Goal: Task Accomplishment & Management: Use online tool/utility

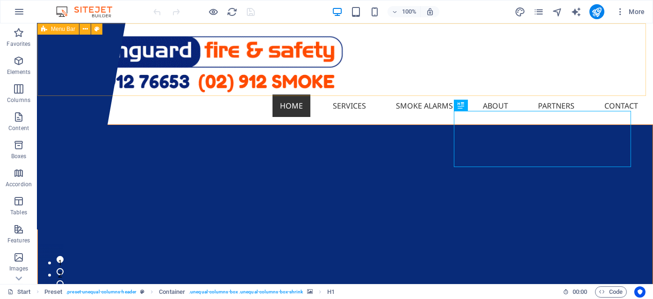
click at [53, 29] on span "Menu Bar" at bounding box center [63, 29] width 24 height 6
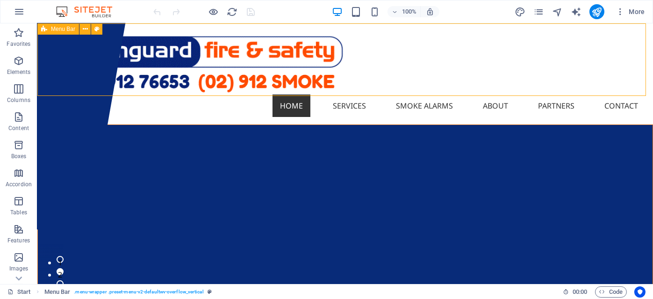
click at [53, 29] on span "Menu Bar" at bounding box center [63, 29] width 24 height 6
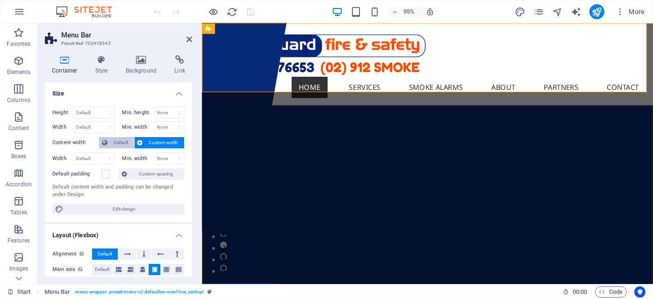
click at [115, 144] on span "Default" at bounding box center [120, 142] width 21 height 11
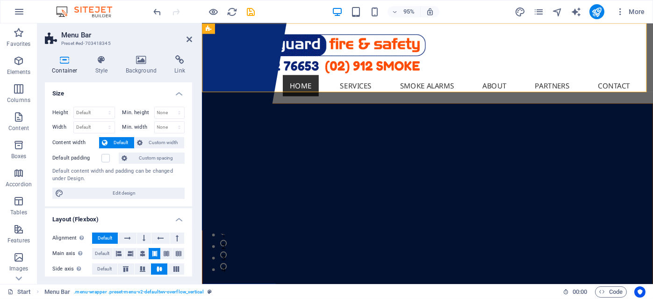
click at [101, 160] on label "Default padding" at bounding box center [76, 157] width 49 height 11
click at [0, 0] on input "Default padding" at bounding box center [0, 0] width 0 height 0
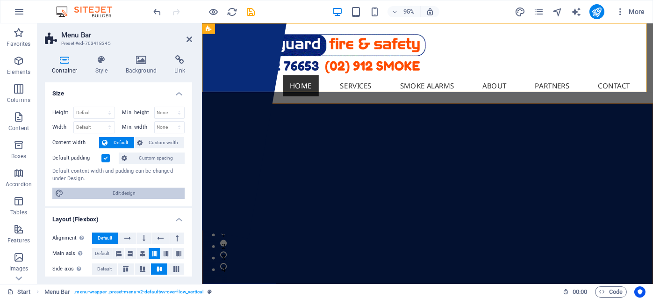
click at [143, 194] on span "Edit design" at bounding box center [123, 192] width 115 height 11
select select "rem"
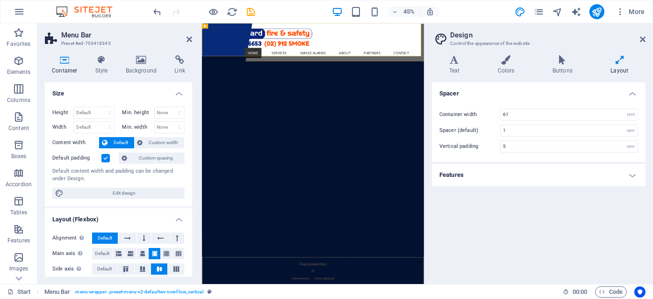
click at [620, 65] on h4 "Layout" at bounding box center [620, 65] width 52 height 20
click at [628, 173] on h4 "Features" at bounding box center [539, 175] width 214 height 22
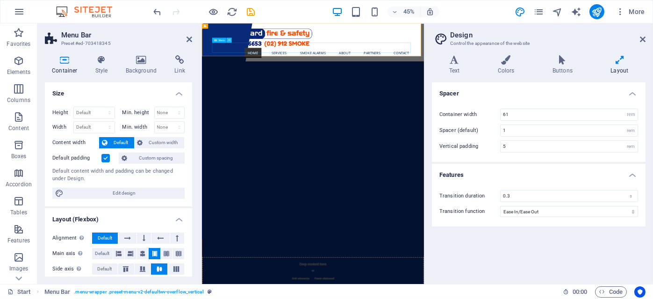
click at [228, 41] on icon at bounding box center [229, 40] width 2 height 4
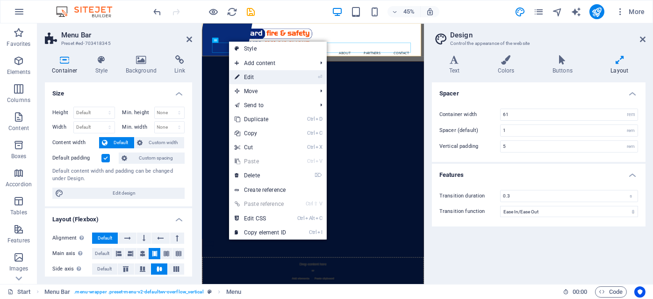
click at [259, 79] on link "⏎ Edit" at bounding box center [260, 77] width 63 height 14
select select "4"
select select
select select "5"
select select
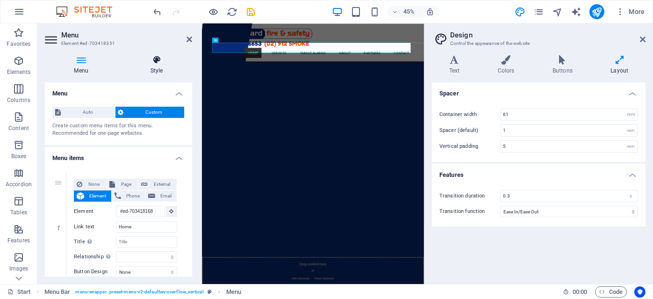
click at [154, 67] on h4 "Style" at bounding box center [156, 65] width 71 height 20
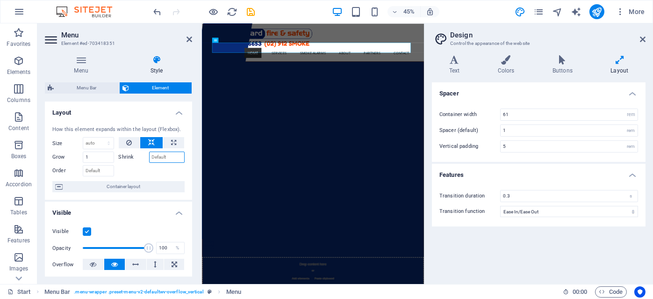
click at [157, 156] on input "Shrink" at bounding box center [167, 156] width 36 height 11
click at [126, 157] on label "Shrink" at bounding box center [134, 156] width 30 height 11
click at [149, 157] on input "Shrink" at bounding box center [167, 156] width 36 height 11
click at [126, 157] on label "Shrink" at bounding box center [134, 156] width 30 height 11
click at [149, 157] on input "Shrink" at bounding box center [167, 156] width 36 height 11
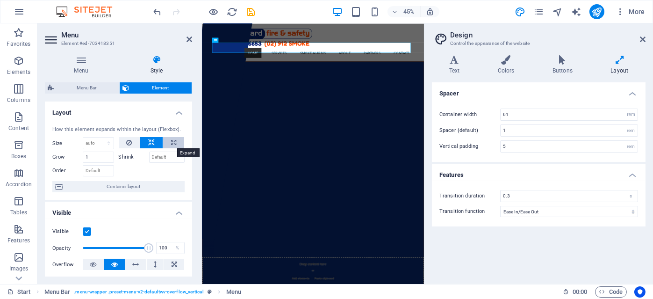
click at [172, 142] on icon at bounding box center [173, 142] width 5 height 11
type input "100"
select select "%"
click at [166, 160] on input "Shrink" at bounding box center [167, 156] width 36 height 11
click at [152, 139] on icon at bounding box center [151, 142] width 7 height 11
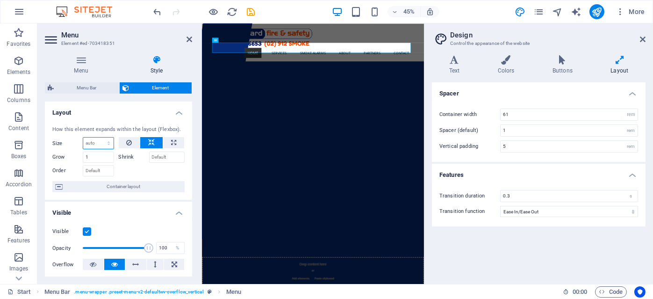
click at [104, 143] on select "Default auto px % 1/1 1/2 1/3 1/4 1/5 1/6 1/7 1/8 1/9 1/10" at bounding box center [98, 142] width 30 height 11
click at [83, 137] on select "Default auto px % 1/1 1/2 1/3 1/4 1/5 1/6 1/7 1/8 1/9 1/10" at bounding box center [98, 142] width 30 height 11
select select "DISABLED_OPTION_VALUE"
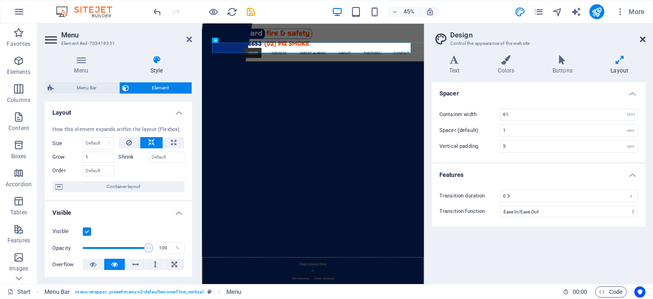
click at [642, 40] on icon at bounding box center [643, 39] width 6 height 7
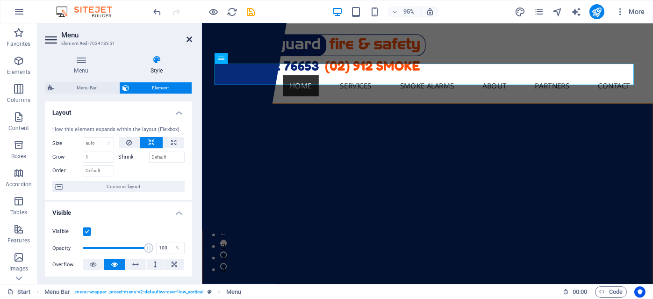
click at [191, 39] on icon at bounding box center [190, 39] width 6 height 7
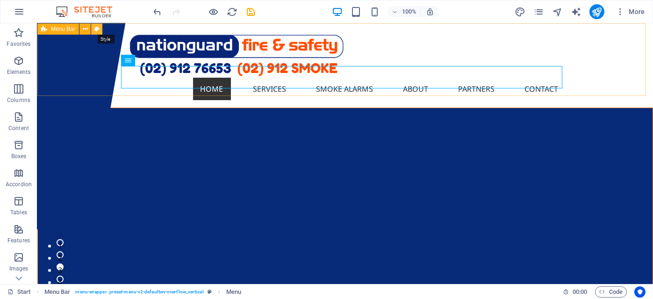
click at [95, 29] on icon at bounding box center [96, 29] width 5 height 10
select select "rem"
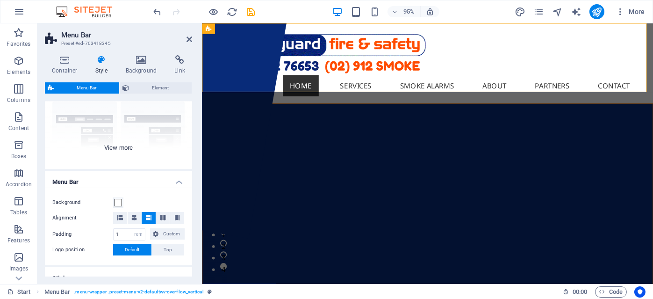
scroll to position [94, 0]
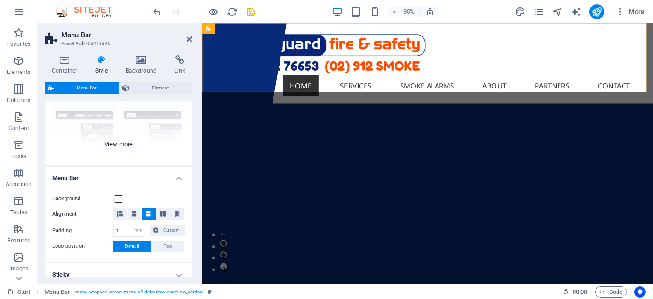
click at [116, 146] on div "Border Centered Default Fixed Loki Trigger Wide XXL" at bounding box center [118, 95] width 147 height 140
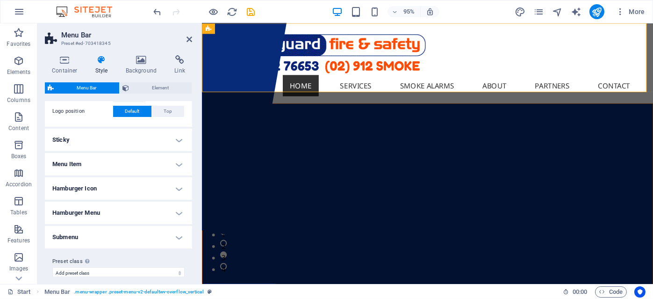
scroll to position [369, 0]
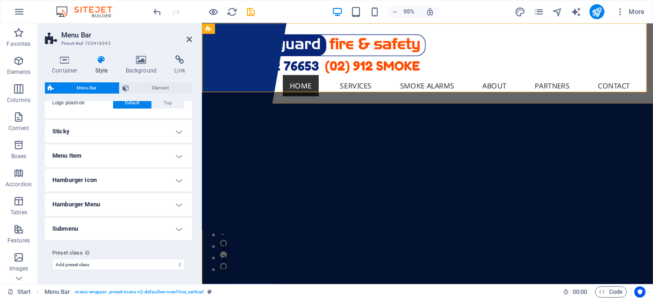
click at [175, 229] on h4 "Submenu" at bounding box center [118, 228] width 147 height 22
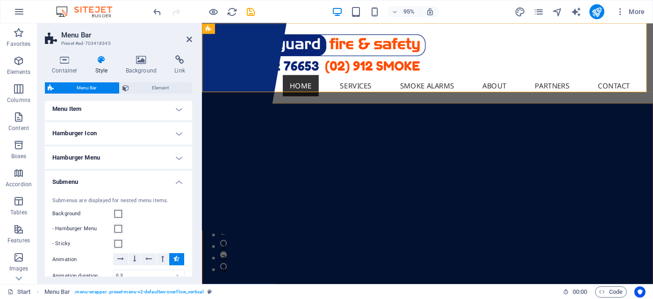
scroll to position [463, 0]
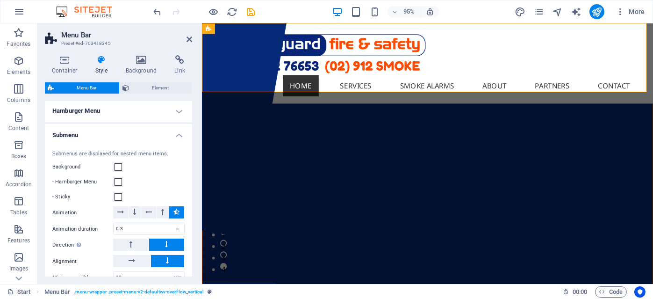
drag, startPoint x: 281, startPoint y: 15, endPoint x: 83, endPoint y: 30, distance: 198.8
click at [281, 15] on div "95% More" at bounding box center [400, 11] width 497 height 15
click at [158, 9] on icon "undo" at bounding box center [157, 12] width 11 height 11
click at [158, 10] on icon "undo" at bounding box center [157, 12] width 11 height 11
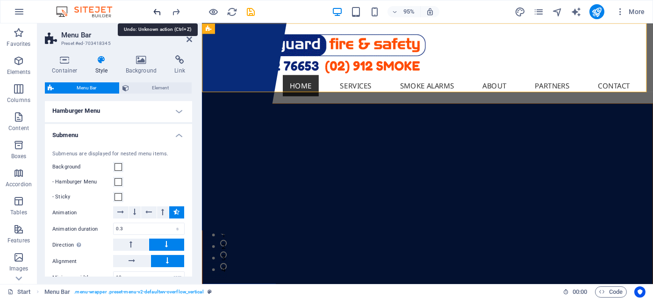
click at [158, 13] on icon "undo" at bounding box center [157, 12] width 11 height 11
select select
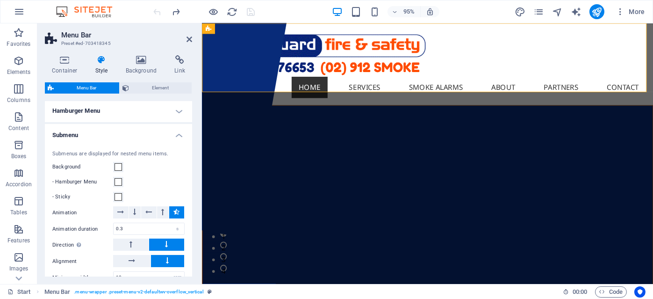
click at [158, 12] on div at bounding box center [204, 11] width 105 height 15
click at [189, 39] on icon at bounding box center [190, 39] width 6 height 7
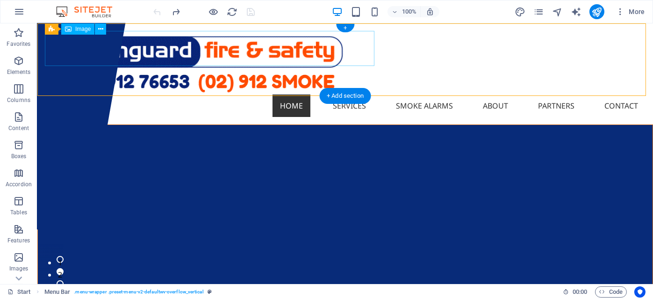
click at [369, 50] on figure at bounding box center [345, 63] width 601 height 64
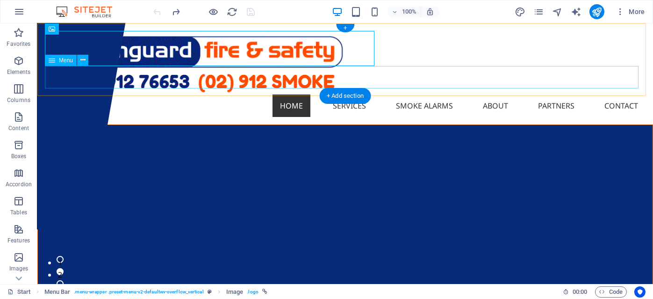
click at [365, 94] on nav "Home Services Smoke Alarms About Partners Contact" at bounding box center [345, 105] width 601 height 22
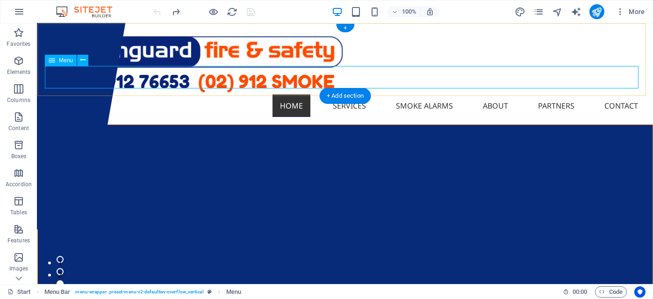
click at [112, 94] on nav "Home Services Smoke Alarms About Partners Contact" at bounding box center [345, 105] width 601 height 22
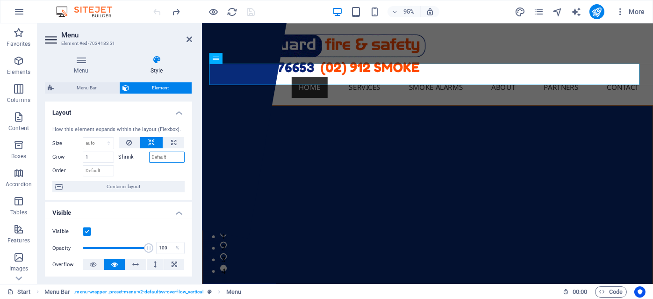
click at [168, 159] on input "Shrink" at bounding box center [167, 156] width 36 height 11
click at [126, 158] on label "Shrink" at bounding box center [134, 156] width 30 height 11
click at [149, 158] on input "Shrink" at bounding box center [167, 156] width 36 height 11
click at [102, 144] on select "Default auto px % 1/1 1/2 1/3 1/4 1/5 1/6 1/7 1/8 1/9 1/10" at bounding box center [98, 142] width 30 height 11
click at [112, 220] on div "Visible Opacity 100 % Overflow" at bounding box center [118, 247] width 147 height 59
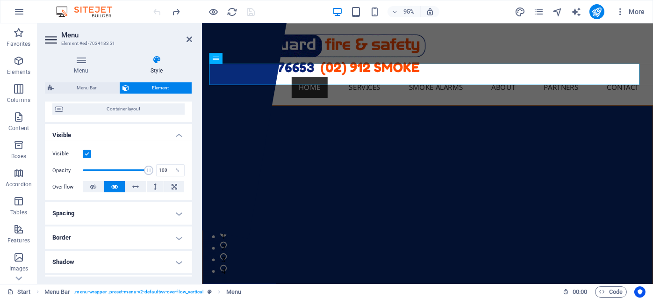
scroll to position [94, 0]
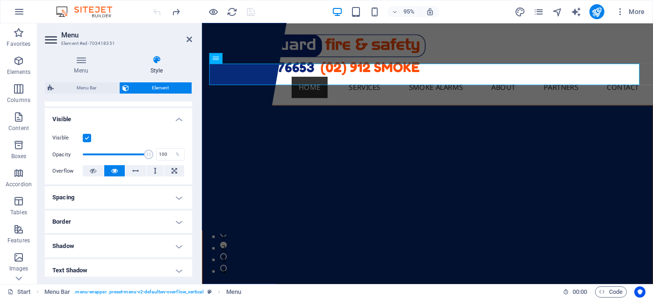
click at [130, 195] on h4 "Spacing" at bounding box center [118, 197] width 147 height 22
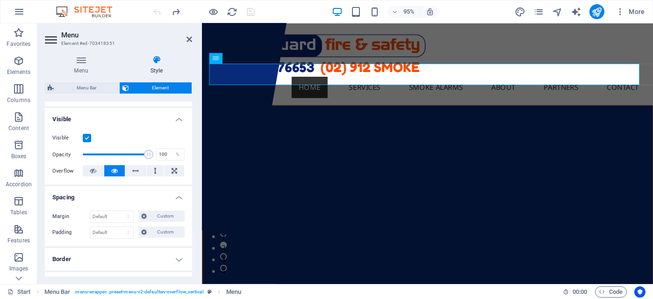
click at [130, 195] on h4 "Spacing" at bounding box center [118, 194] width 147 height 17
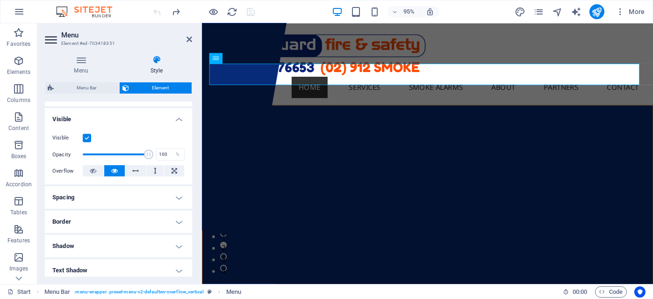
click at [123, 222] on h4 "Border" at bounding box center [118, 221] width 147 height 22
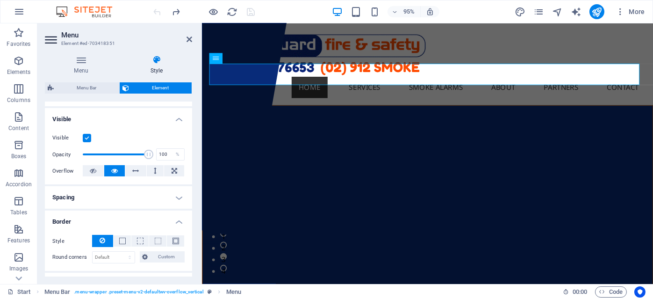
click at [123, 222] on h4 "Border" at bounding box center [118, 218] width 147 height 17
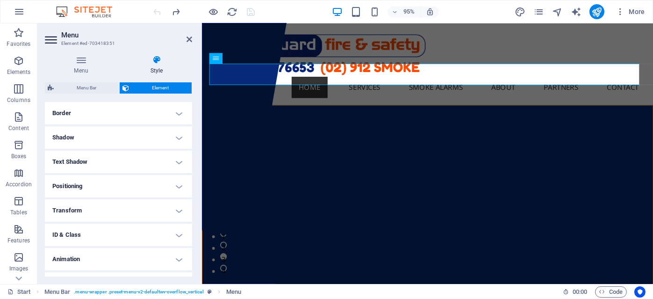
scroll to position [220, 0]
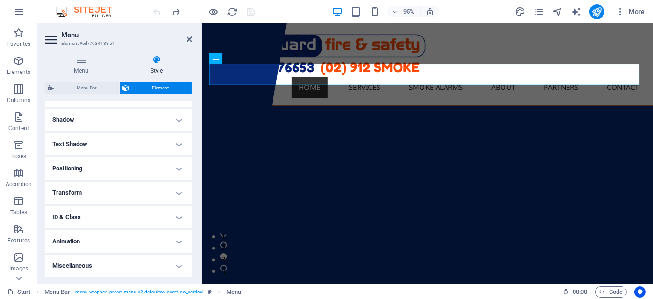
click at [123, 238] on h4 "Animation" at bounding box center [118, 241] width 147 height 22
click at [123, 238] on h4 "Animation" at bounding box center [118, 238] width 147 height 17
click at [189, 42] on icon at bounding box center [190, 39] width 6 height 7
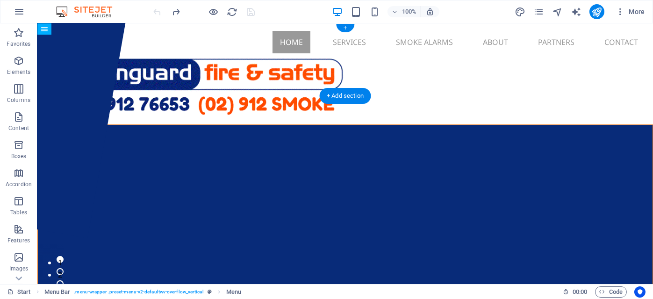
drag, startPoint x: 93, startPoint y: 83, endPoint x: 232, endPoint y: 49, distance: 143.4
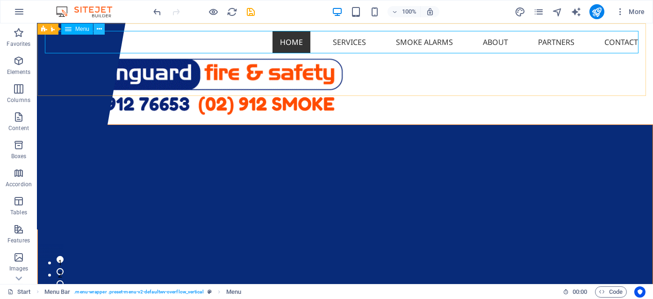
click at [100, 30] on icon at bounding box center [99, 29] width 5 height 10
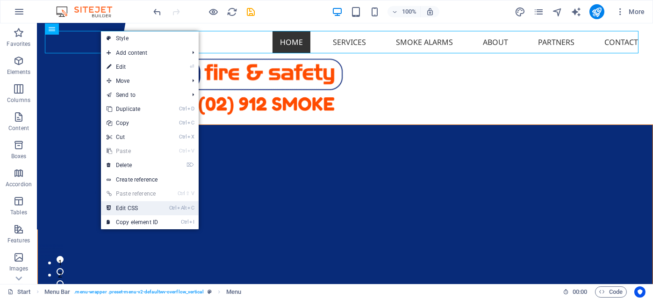
click at [133, 207] on link "Ctrl Alt C Edit CSS" at bounding box center [132, 208] width 63 height 14
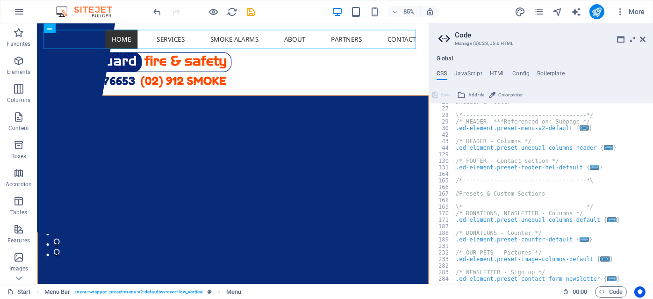
scroll to position [252, 0]
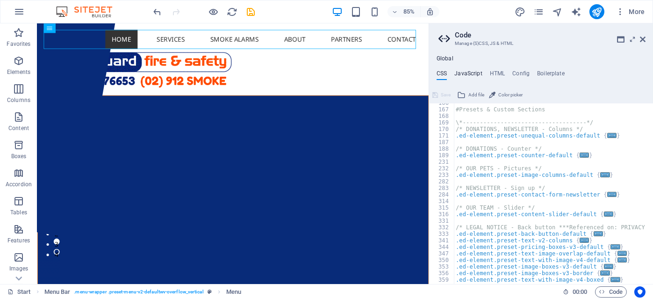
click at [468, 77] on h4 "JavaScript" at bounding box center [468, 75] width 28 height 10
type textarea "/* JS for preset "Menu V2" */"
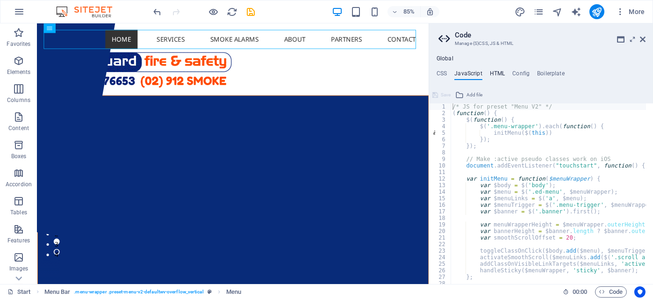
click at [497, 74] on h4 "HTML" at bounding box center [497, 75] width 15 height 10
type textarea "<a href="#main-content" class="wv-link-content button">Skip to main content</a>"
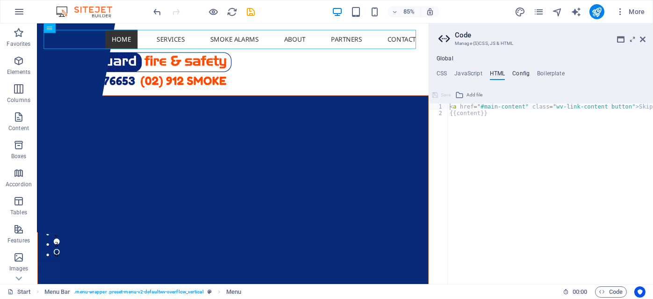
click at [518, 73] on h4 "Config" at bounding box center [520, 75] width 17 height 10
type textarea "$color-background: #ffffff;"
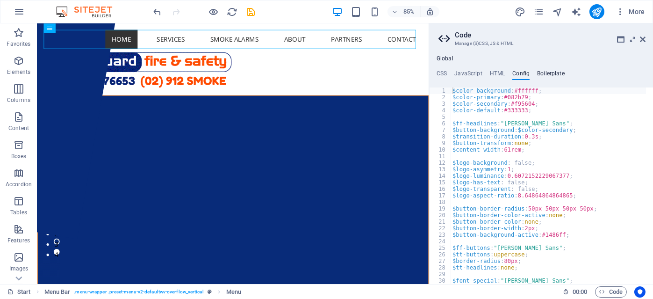
click at [554, 76] on h4 "Boilerplate" at bounding box center [551, 75] width 28 height 10
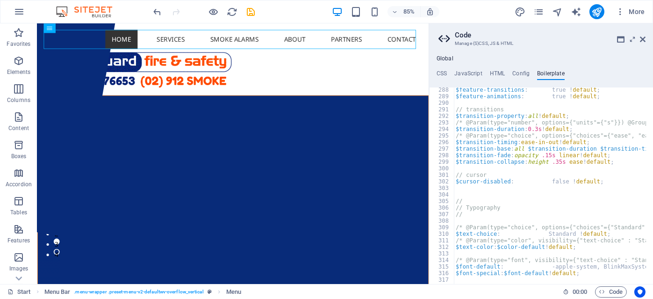
scroll to position [1082, 0]
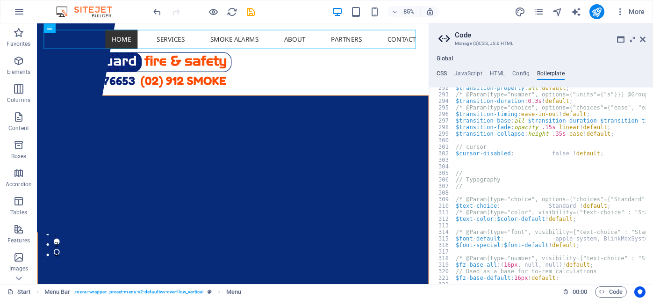
click at [440, 74] on h4 "CSS" at bounding box center [442, 75] width 10 height 10
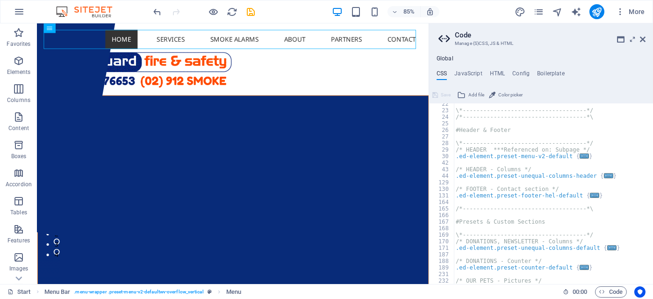
scroll to position [140, 0]
click at [455, 52] on nav "Home Services Smoke Alarms About Partners Contact" at bounding box center [268, 42] width 446 height 22
click at [640, 39] on h2 "Code" at bounding box center [550, 35] width 191 height 8
click at [642, 40] on icon at bounding box center [643, 39] width 6 height 7
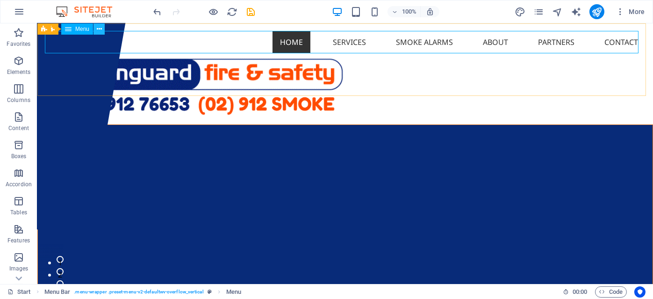
click at [100, 29] on icon at bounding box center [99, 29] width 5 height 10
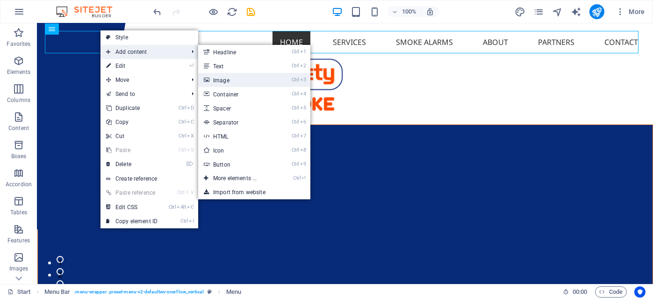
click at [216, 77] on link "Ctrl 3 Image" at bounding box center [236, 80] width 77 height 14
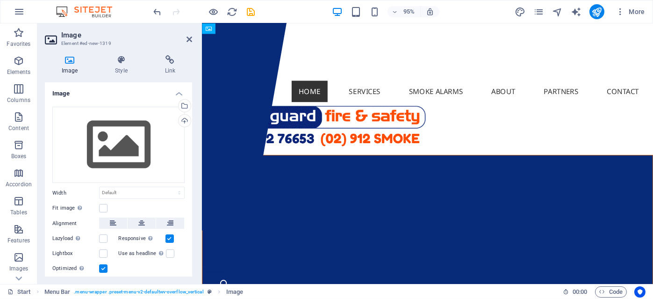
drag, startPoint x: 434, startPoint y: 72, endPoint x: 243, endPoint y: 53, distance: 192.2
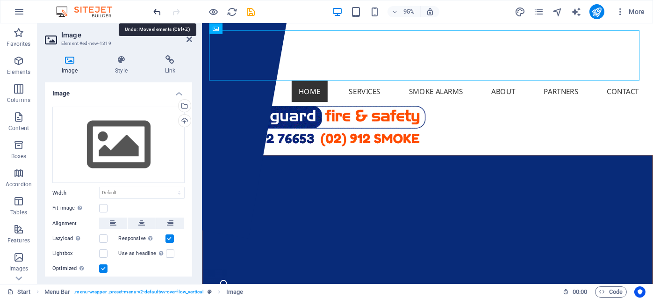
click at [155, 12] on icon "undo" at bounding box center [157, 12] width 11 height 11
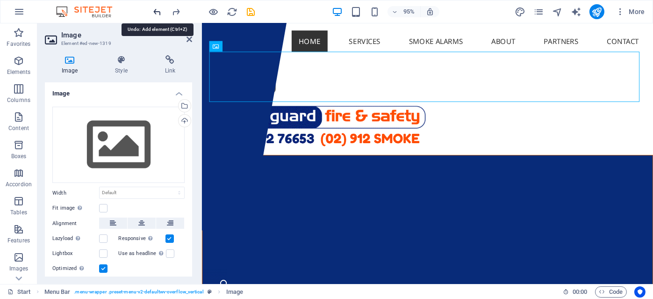
click at [155, 12] on icon "undo" at bounding box center [157, 12] width 11 height 11
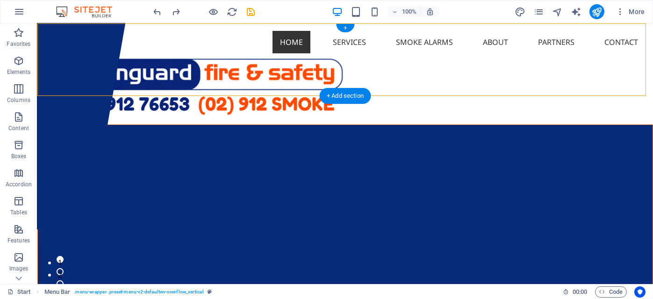
drag, startPoint x: 218, startPoint y: 70, endPoint x: 218, endPoint y: 42, distance: 28.5
click at [218, 42] on div "Home Services Smoke Alarms About Partners Contact" at bounding box center [345, 73] width 616 height 101
click at [238, 79] on figure at bounding box center [345, 85] width 601 height 64
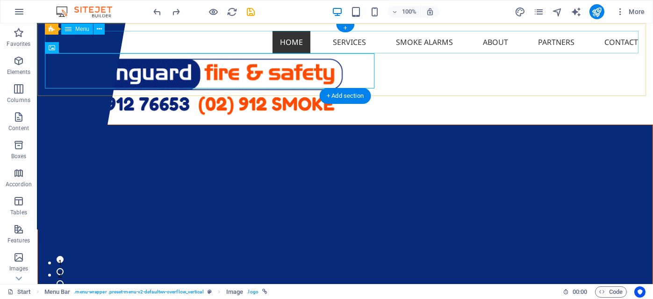
click at [257, 35] on nav "Home Services Smoke Alarms About Partners Contact" at bounding box center [345, 42] width 601 height 22
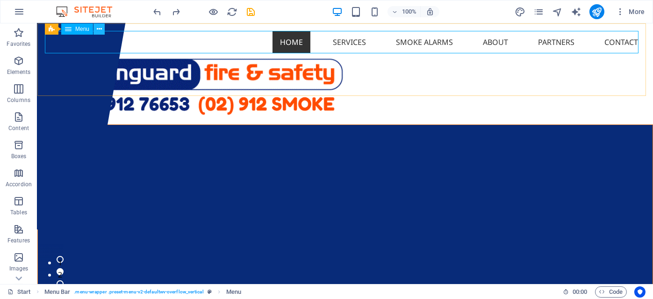
click at [99, 28] on icon at bounding box center [99, 29] width 5 height 10
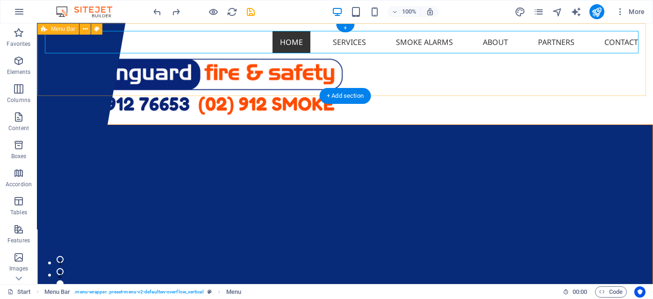
click at [407, 85] on div "Home Services Smoke Alarms About Partners Contact" at bounding box center [345, 73] width 616 height 101
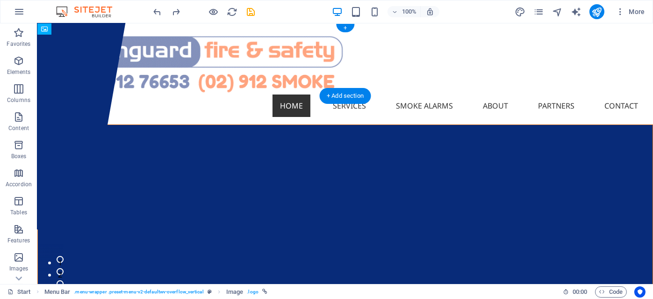
drag, startPoint x: 182, startPoint y: 70, endPoint x: 180, endPoint y: 50, distance: 20.8
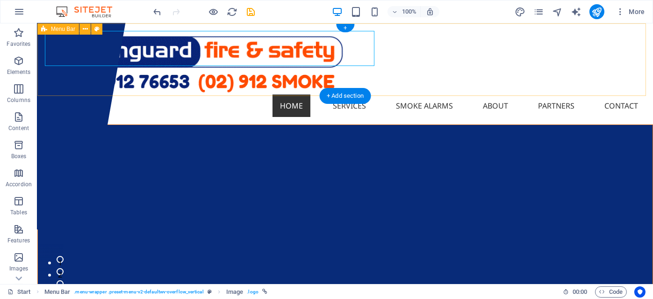
click at [398, 50] on div "Home Services Smoke Alarms About Partners Contact" at bounding box center [345, 73] width 616 height 101
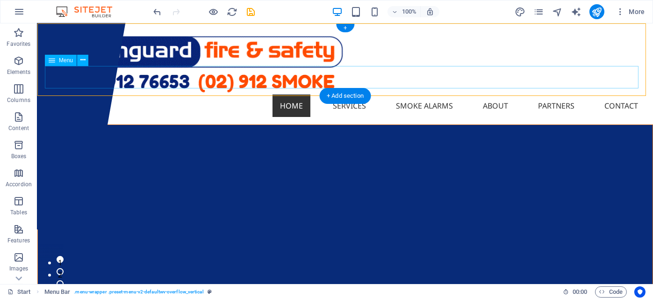
click at [210, 94] on nav "Home Services Smoke Alarms About Partners Contact" at bounding box center [345, 105] width 601 height 22
click at [85, 61] on icon at bounding box center [82, 60] width 5 height 10
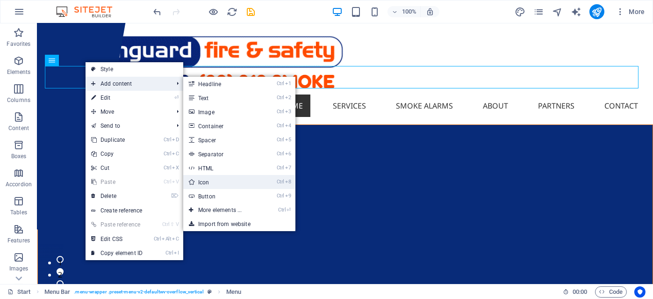
click at [210, 183] on link "Ctrl 8 Icon" at bounding box center [221, 182] width 77 height 14
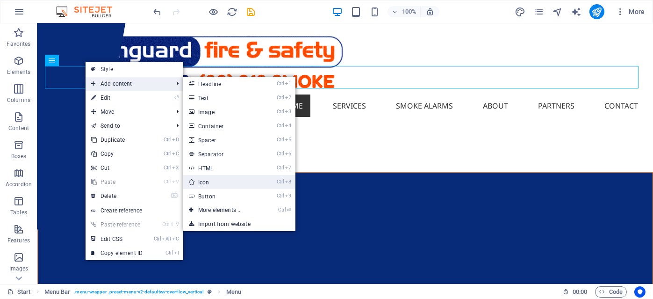
select select "xMidYMid"
select select "px"
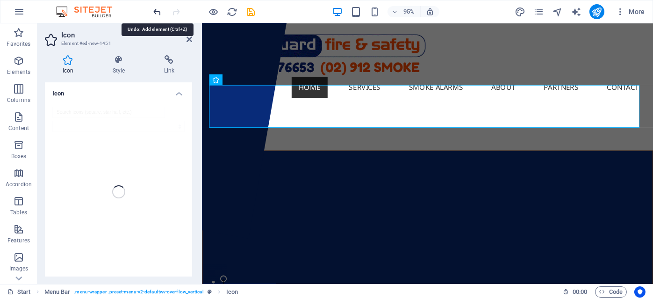
click at [159, 14] on icon "undo" at bounding box center [157, 12] width 11 height 11
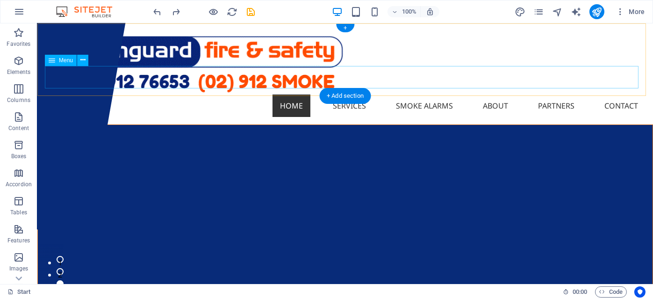
click at [152, 94] on nav "Home Services Smoke Alarms About Partners Contact" at bounding box center [345, 105] width 601 height 22
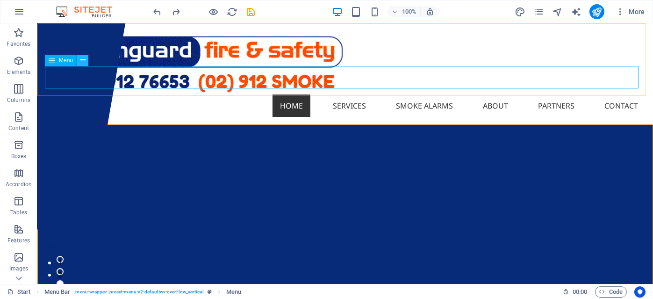
click at [83, 60] on icon at bounding box center [82, 60] width 5 height 10
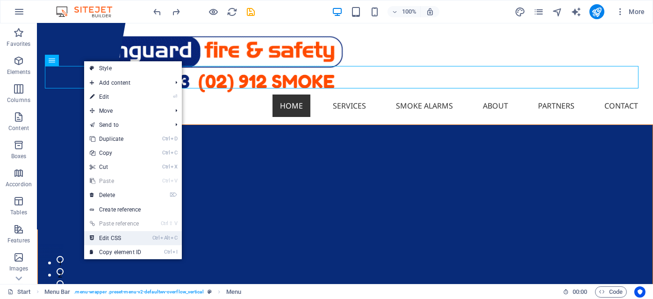
click at [125, 237] on link "Ctrl Alt C Edit CSS" at bounding box center [115, 238] width 63 height 14
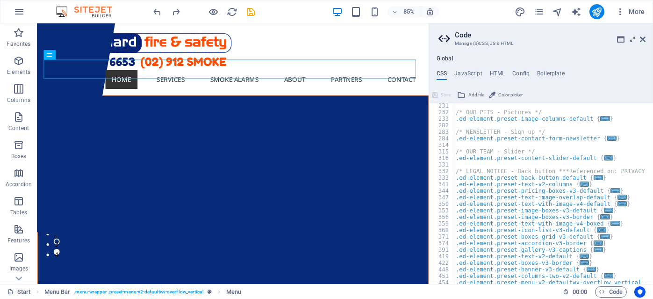
scroll to position [317, 0]
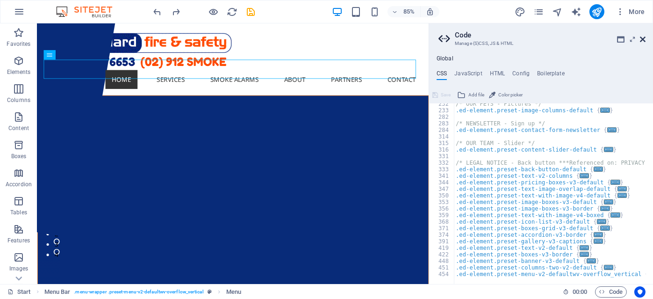
drag, startPoint x: 643, startPoint y: 39, endPoint x: 606, endPoint y: 16, distance: 44.1
click at [643, 39] on icon at bounding box center [643, 39] width 6 height 7
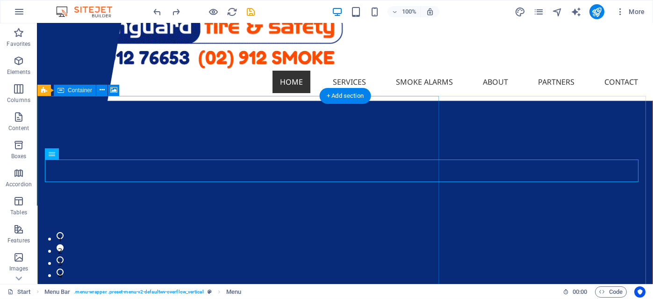
scroll to position [0, 0]
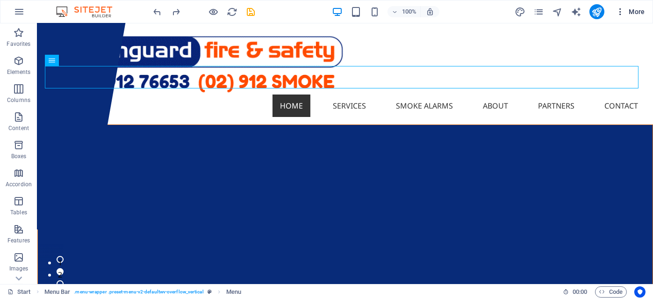
click at [622, 13] on icon "button" at bounding box center [620, 11] width 9 height 9
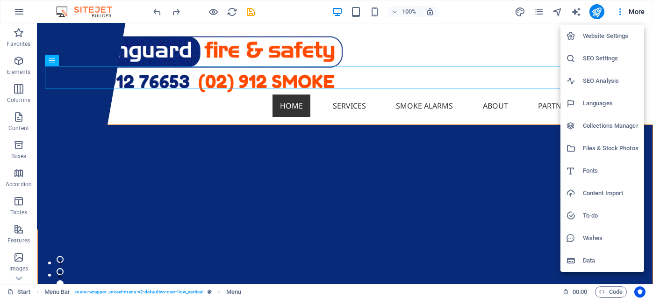
click at [496, 36] on div at bounding box center [326, 149] width 653 height 299
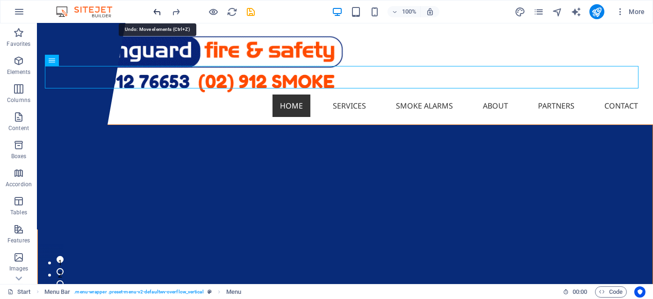
click at [156, 10] on icon "undo" at bounding box center [157, 12] width 11 height 11
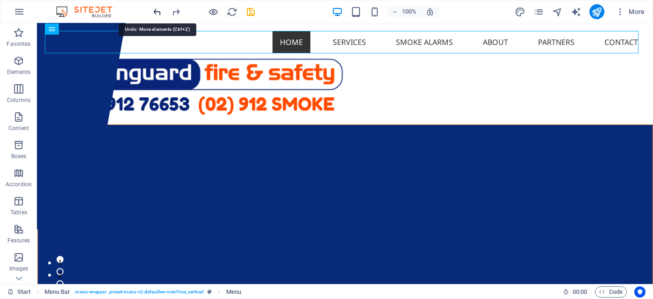
click at [156, 11] on icon "undo" at bounding box center [157, 12] width 11 height 11
